Goal: Task Accomplishment & Management: Complete application form

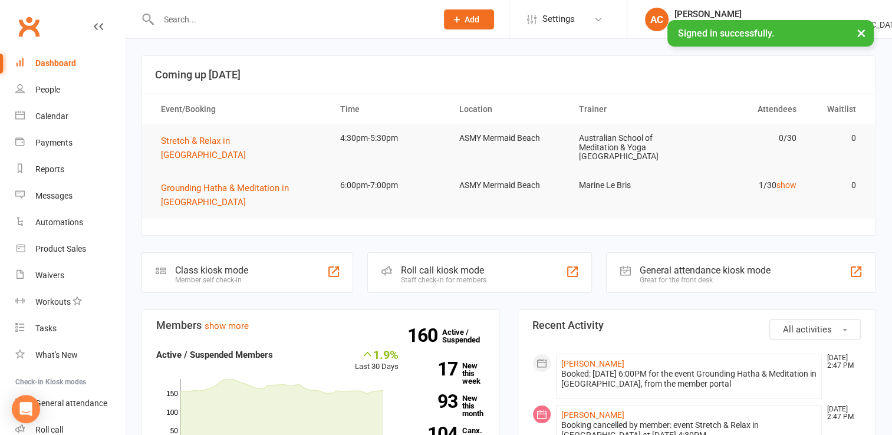
click at [260, 21] on input "text" at bounding box center [292, 19] width 274 height 17
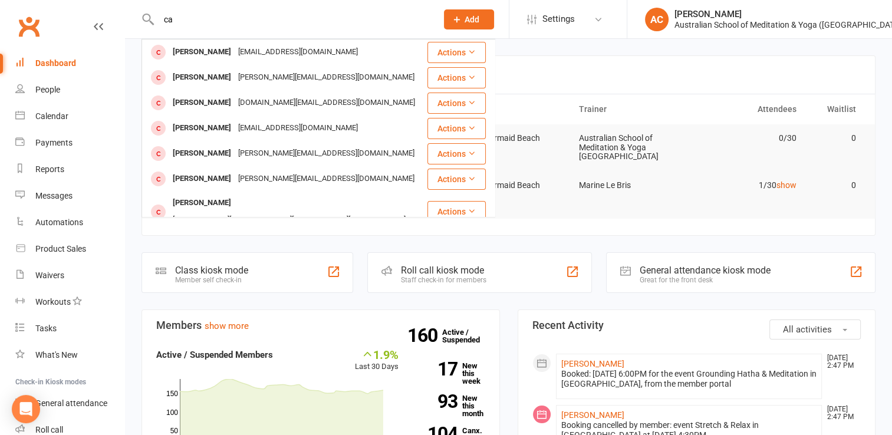
type input "c"
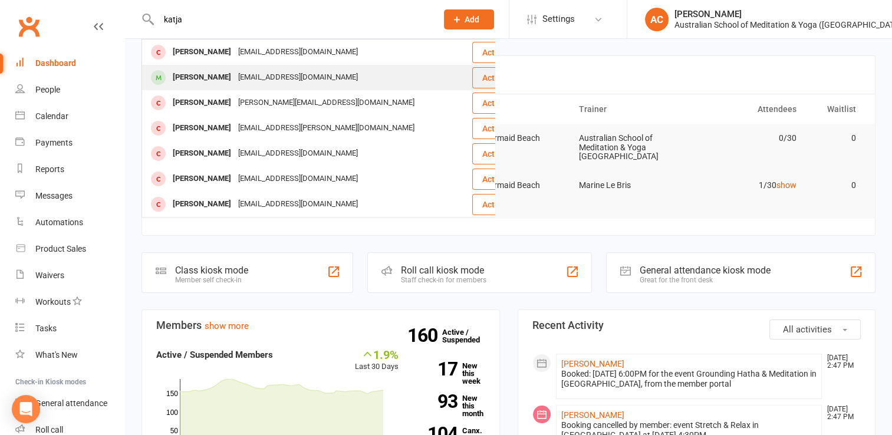
type input "katja"
click at [262, 78] on div "[EMAIL_ADDRESS][DOMAIN_NAME]" at bounding box center [298, 77] width 127 height 17
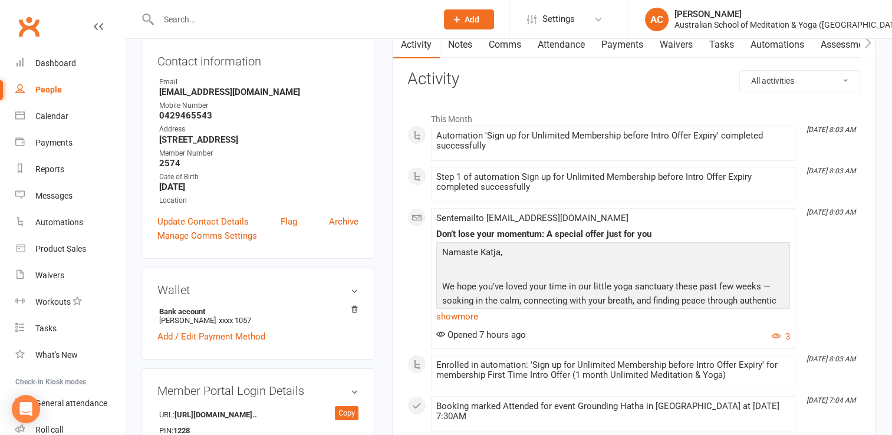
scroll to position [146, 0]
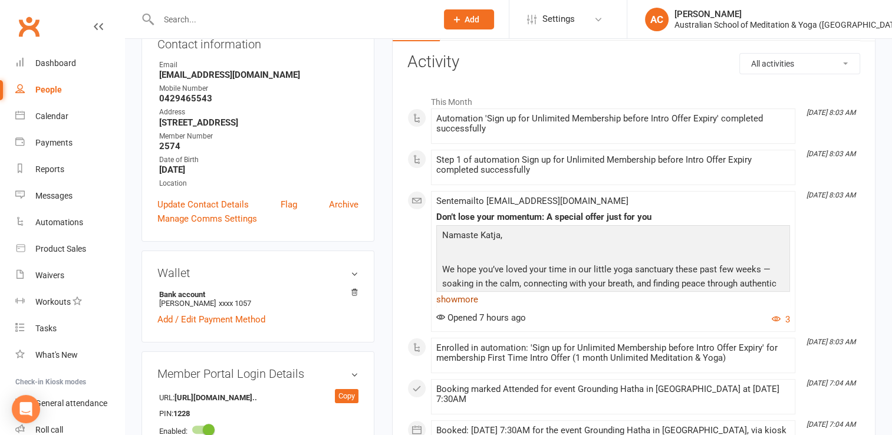
click at [467, 303] on link "show more" at bounding box center [614, 299] width 354 height 17
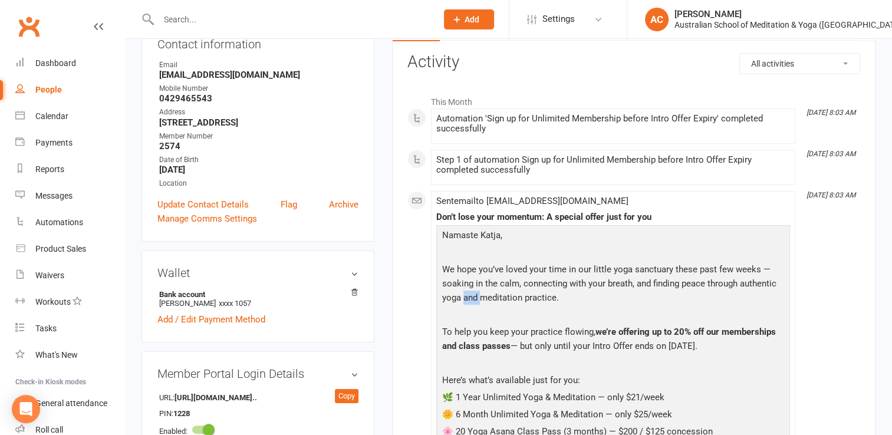
click at [467, 303] on p "We hope you’ve loved your time in our little yoga sanctuary these past few week…" at bounding box center [613, 284] width 348 height 45
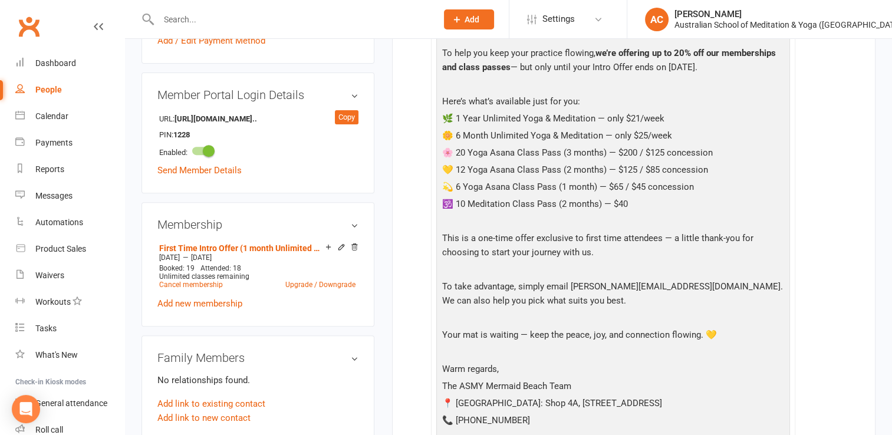
scroll to position [423, 0]
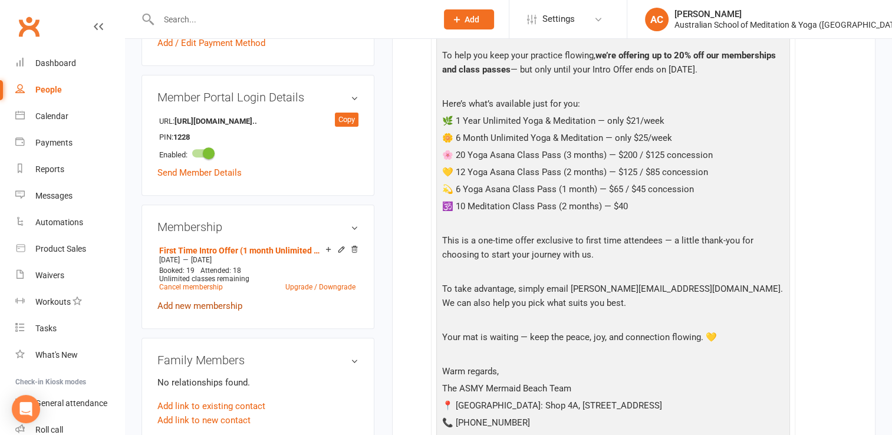
click at [195, 311] on link "Add new membership" at bounding box center [199, 306] width 85 height 11
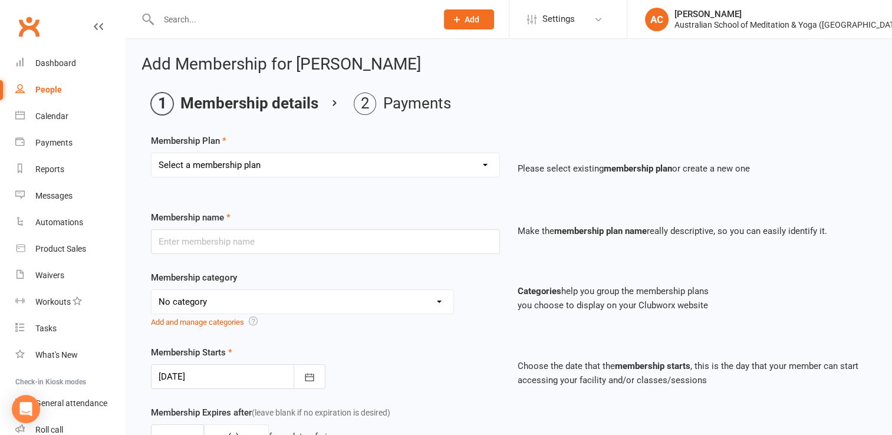
click at [243, 162] on select "Select a membership plan Create new Membership Plan First Time Intro Offer (1 m…" at bounding box center [326, 165] width 348 height 24
select select "2"
click at [152, 153] on select "Select a membership plan Create new Membership Plan First Time Intro Offer (1 m…" at bounding box center [326, 165] width 348 height 24
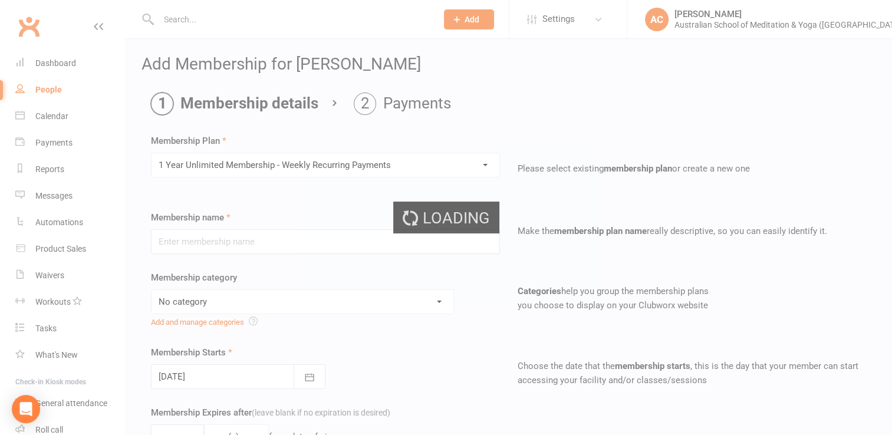
type input "1 Year Unlimited Membership - Weekly Recurring Payments"
select select "2"
type input "12"
select select "2"
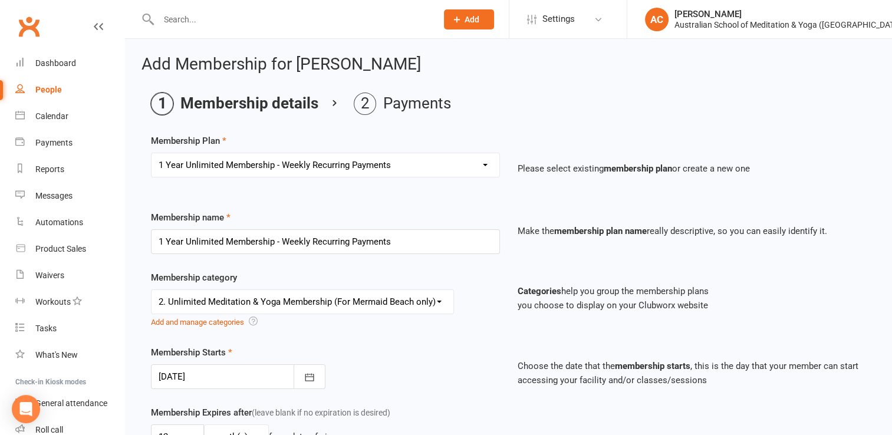
click at [241, 376] on div at bounding box center [238, 377] width 175 height 25
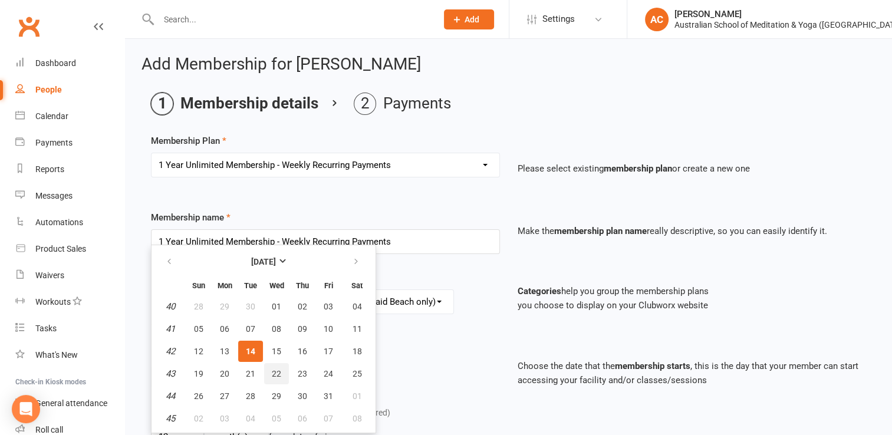
click at [272, 372] on span "22" at bounding box center [276, 373] width 9 height 9
type input "[DATE]"
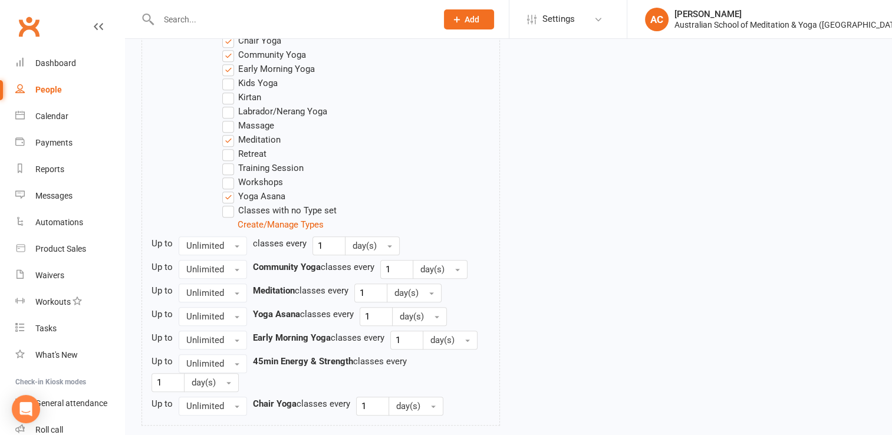
scroll to position [757, 0]
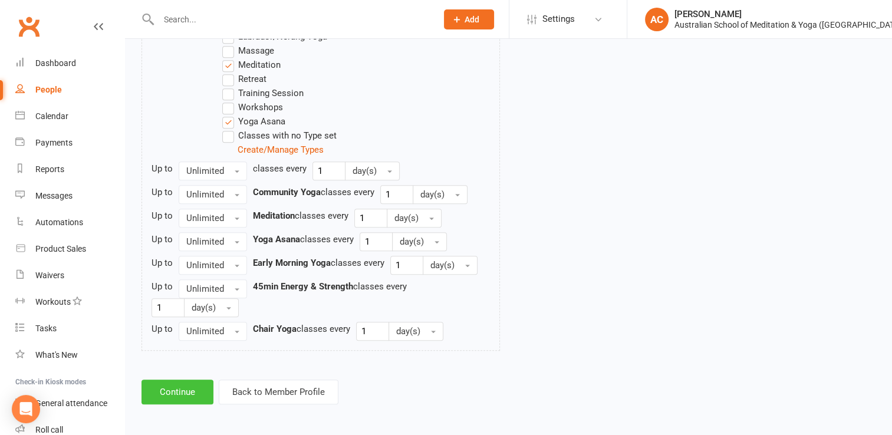
click at [180, 389] on button "Continue" at bounding box center [178, 392] width 72 height 25
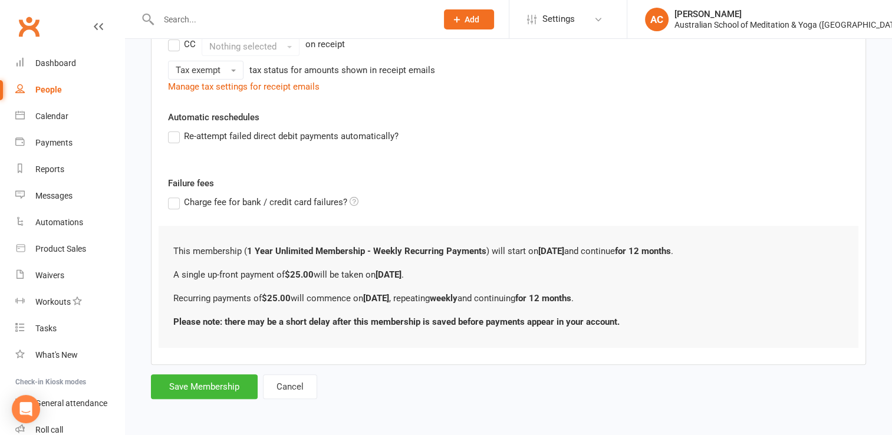
scroll to position [0, 0]
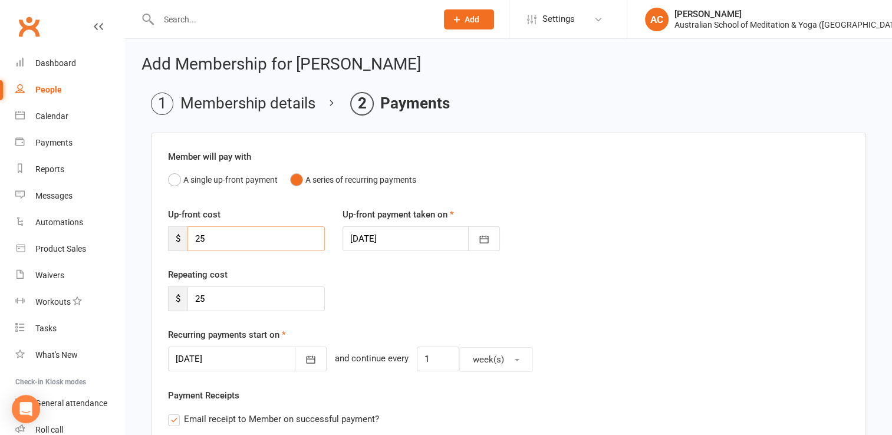
click at [221, 235] on input "25" at bounding box center [256, 239] width 137 height 25
type input "2"
type input "21"
click at [227, 297] on input "25" at bounding box center [256, 299] width 137 height 25
type input "2"
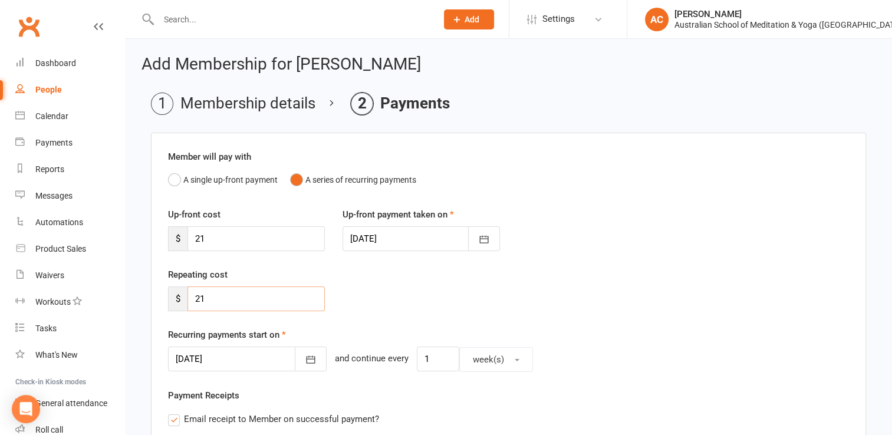
type input "21"
click at [432, 291] on div "Repeating cost $ 21" at bounding box center [508, 298] width 699 height 60
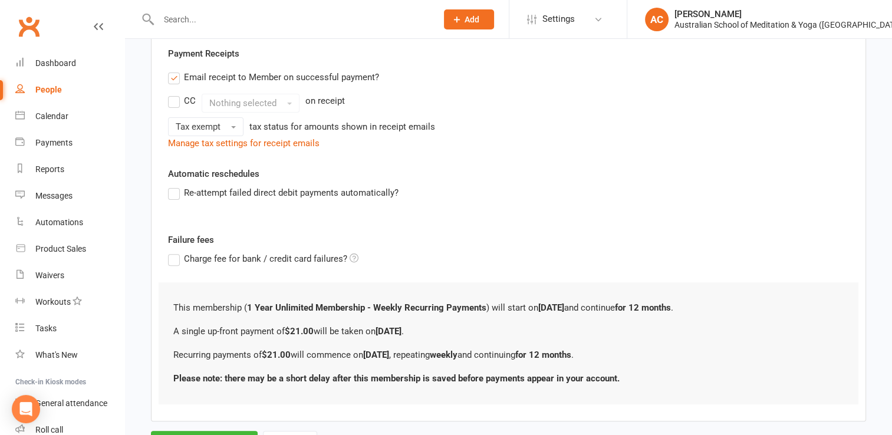
scroll to position [396, 0]
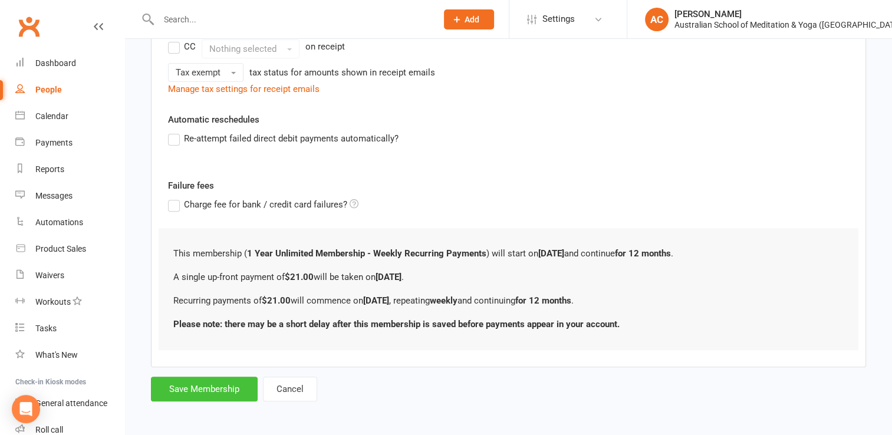
click at [225, 381] on button "Save Membership" at bounding box center [204, 389] width 107 height 25
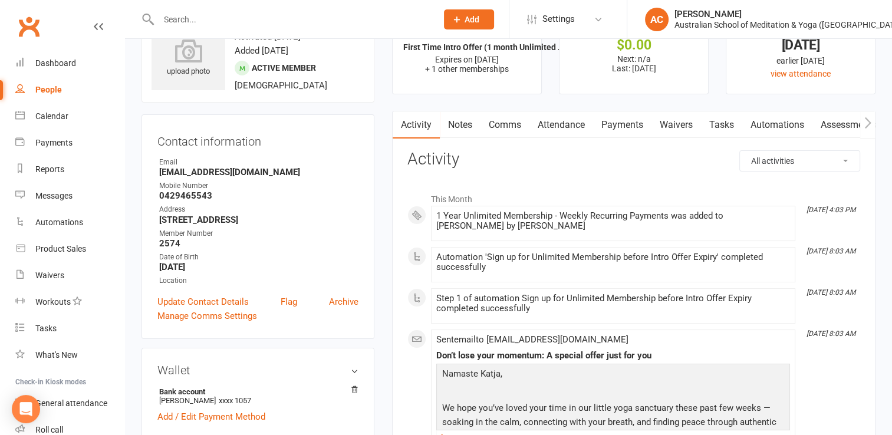
scroll to position [9, 0]
